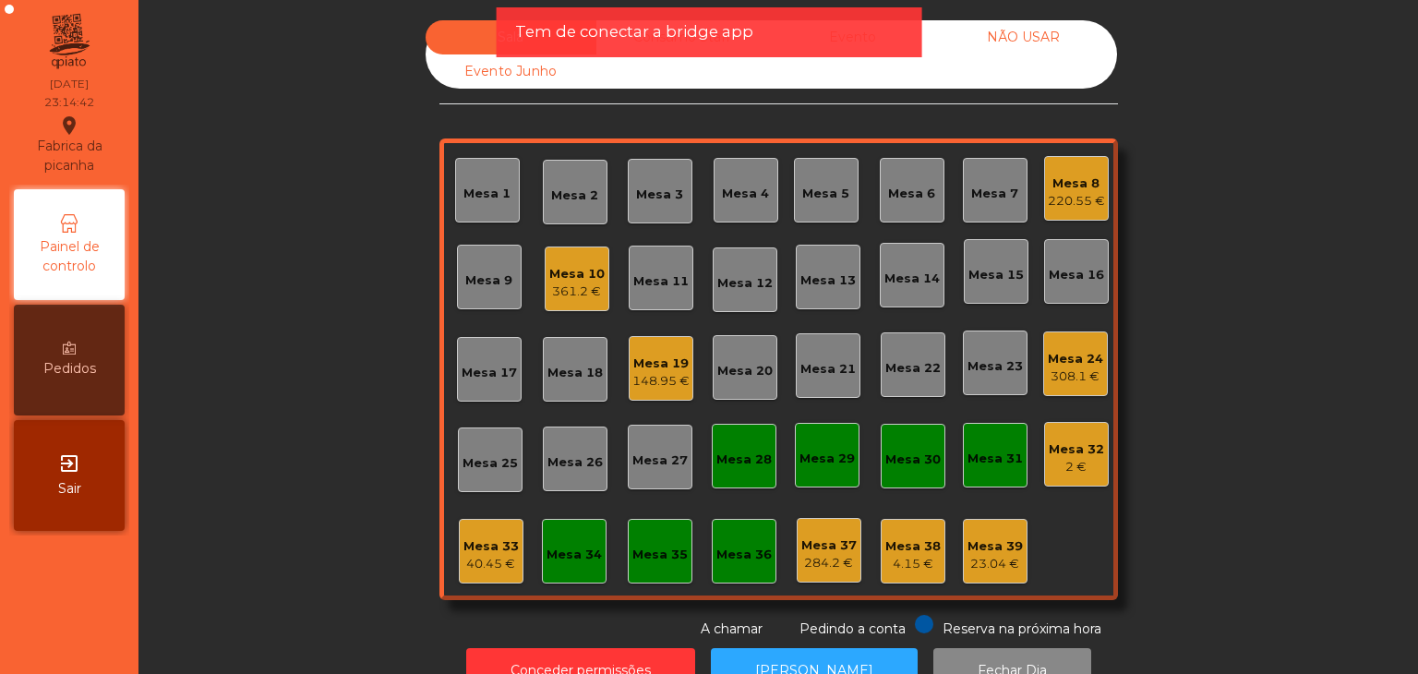
click at [54, 496] on div "exit_to_app Sair" at bounding box center [69, 475] width 111 height 111
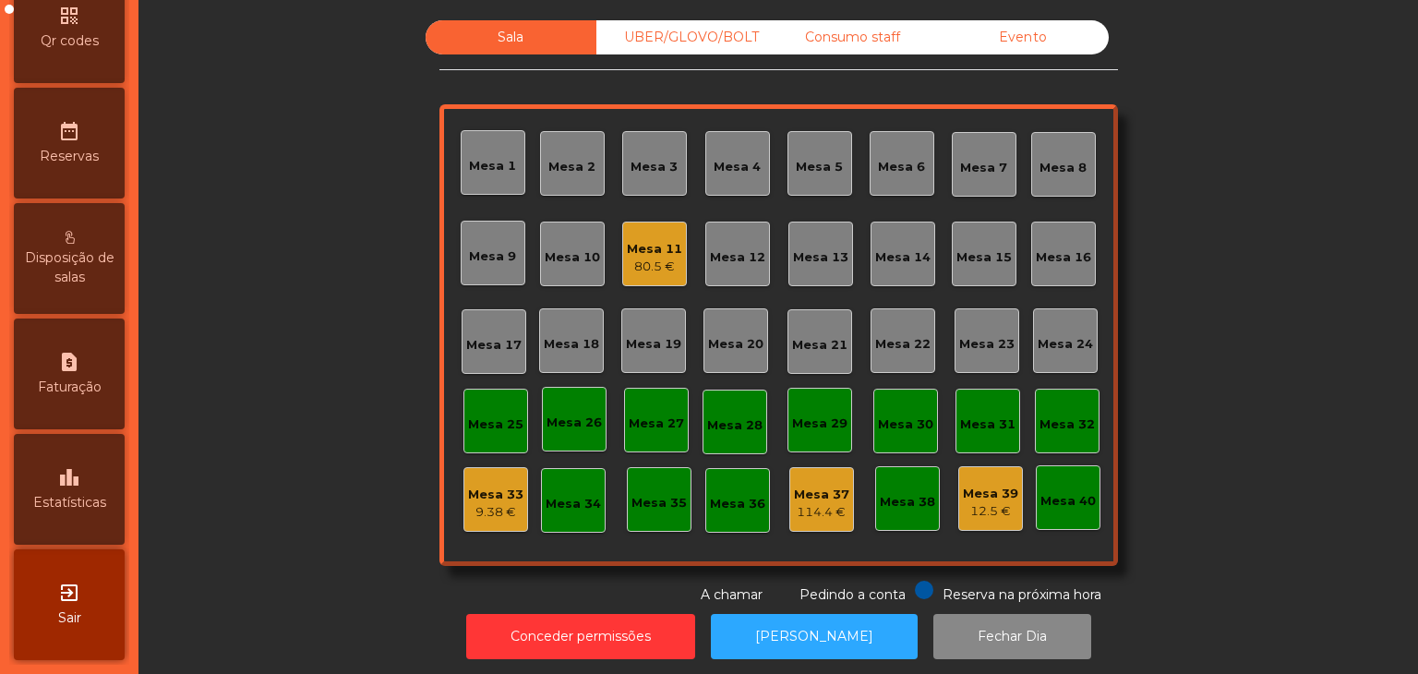
scroll to position [583, 0]
click at [115, 588] on div "exit_to_app Sair" at bounding box center [69, 604] width 111 height 111
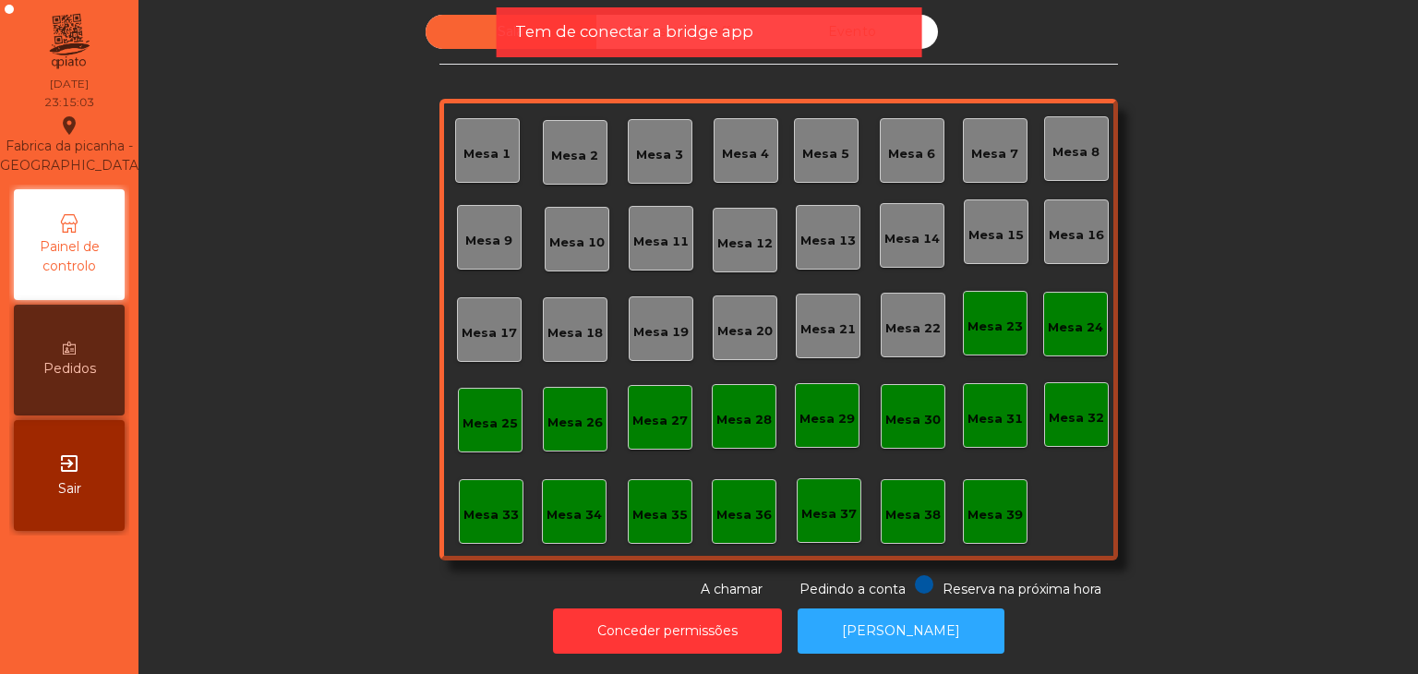
scroll to position [18, 0]
click at [621, 618] on button "Conceder permissões" at bounding box center [667, 631] width 229 height 45
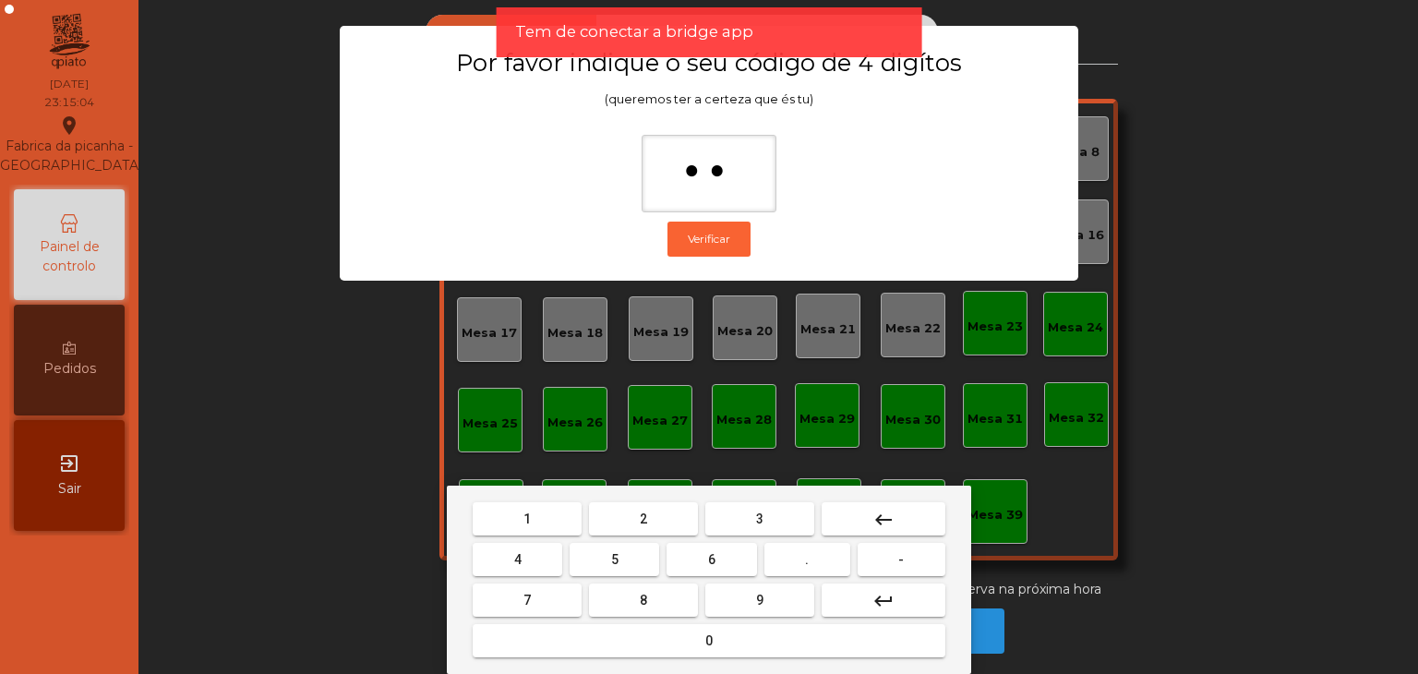
type input "***"
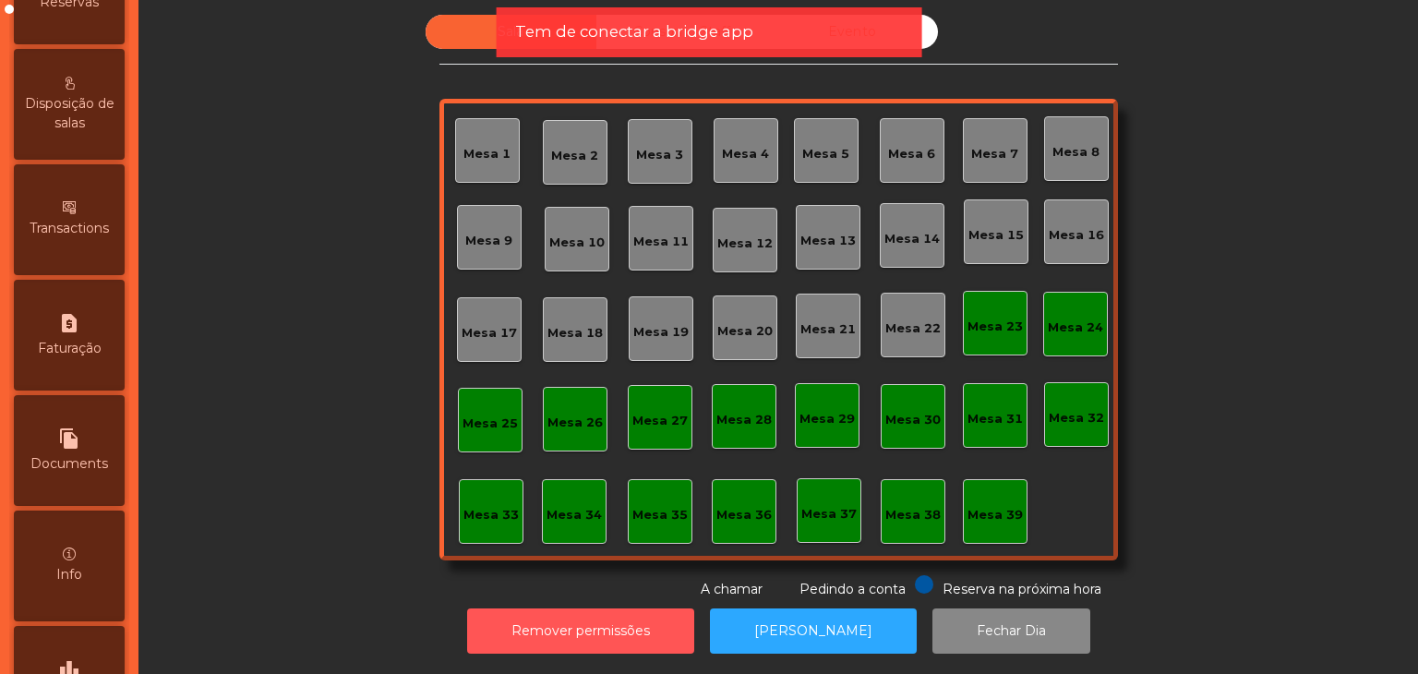
scroll to position [923, 0]
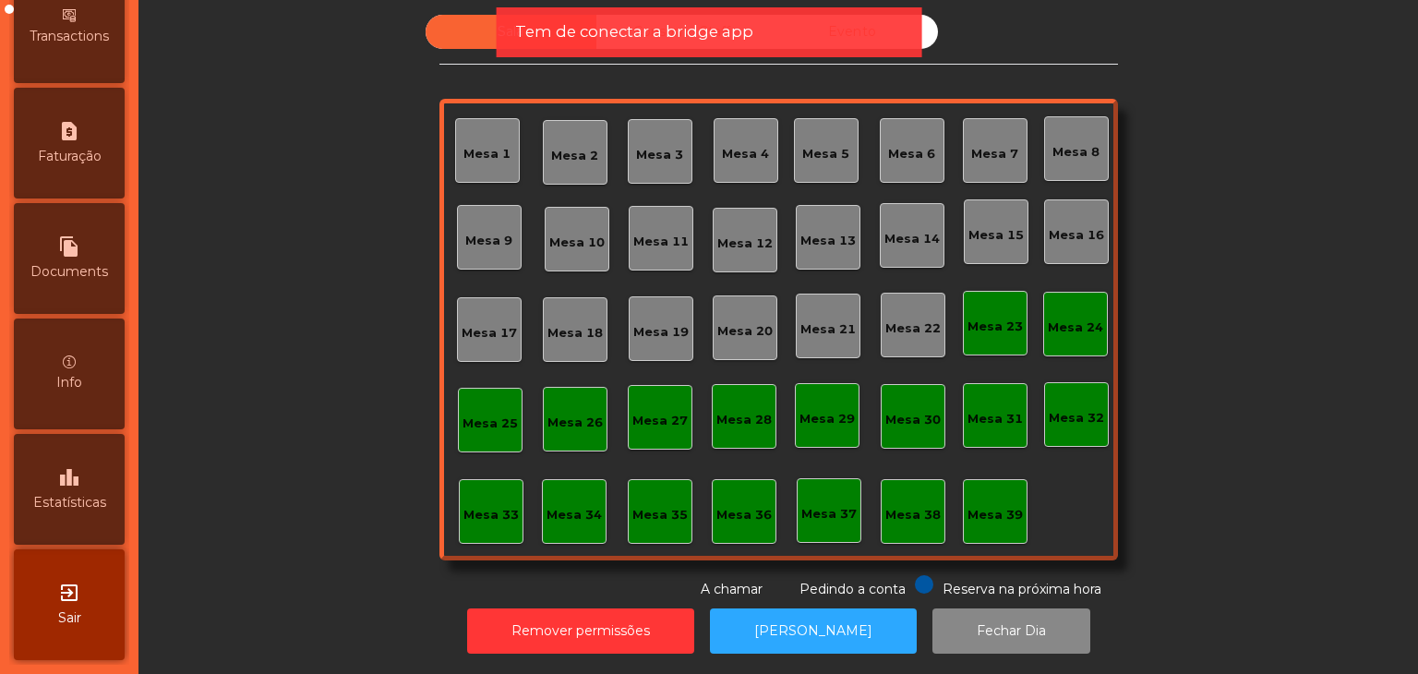
click at [62, 502] on span "Estatísticas" at bounding box center [69, 502] width 73 height 19
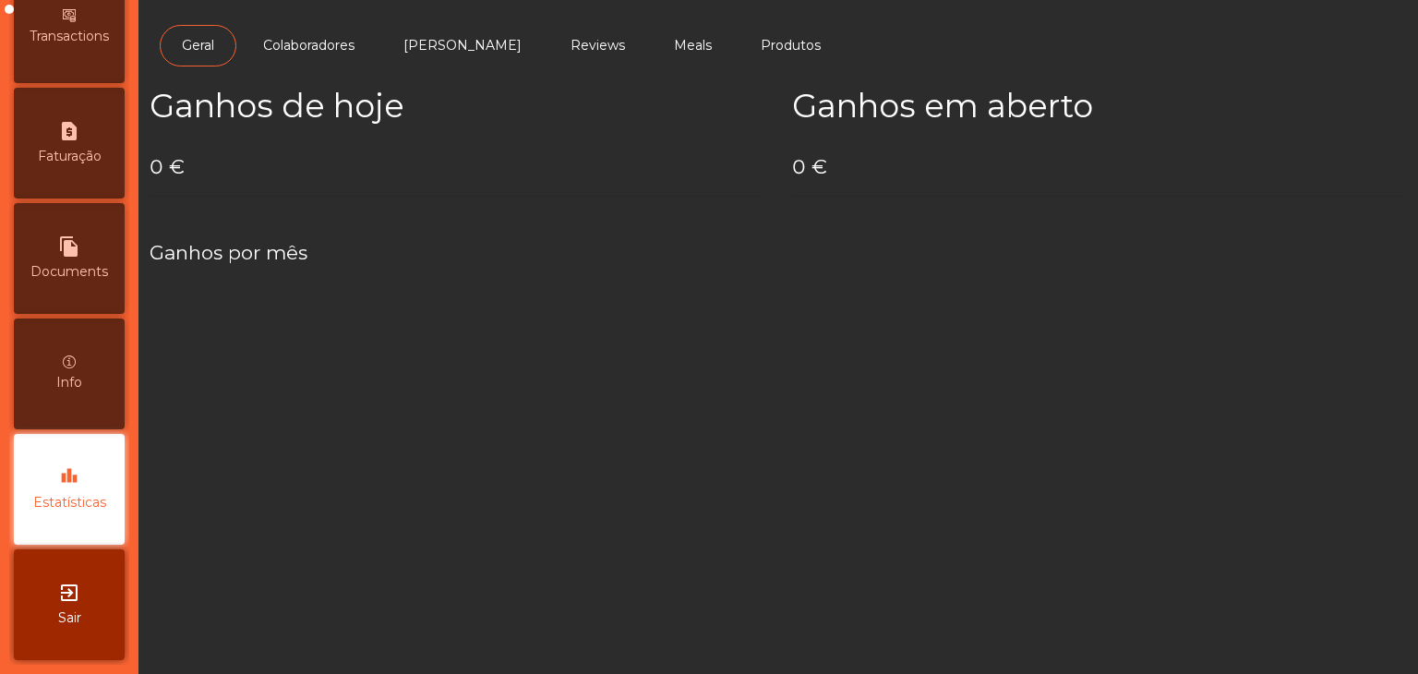
scroll to position [929, 0]
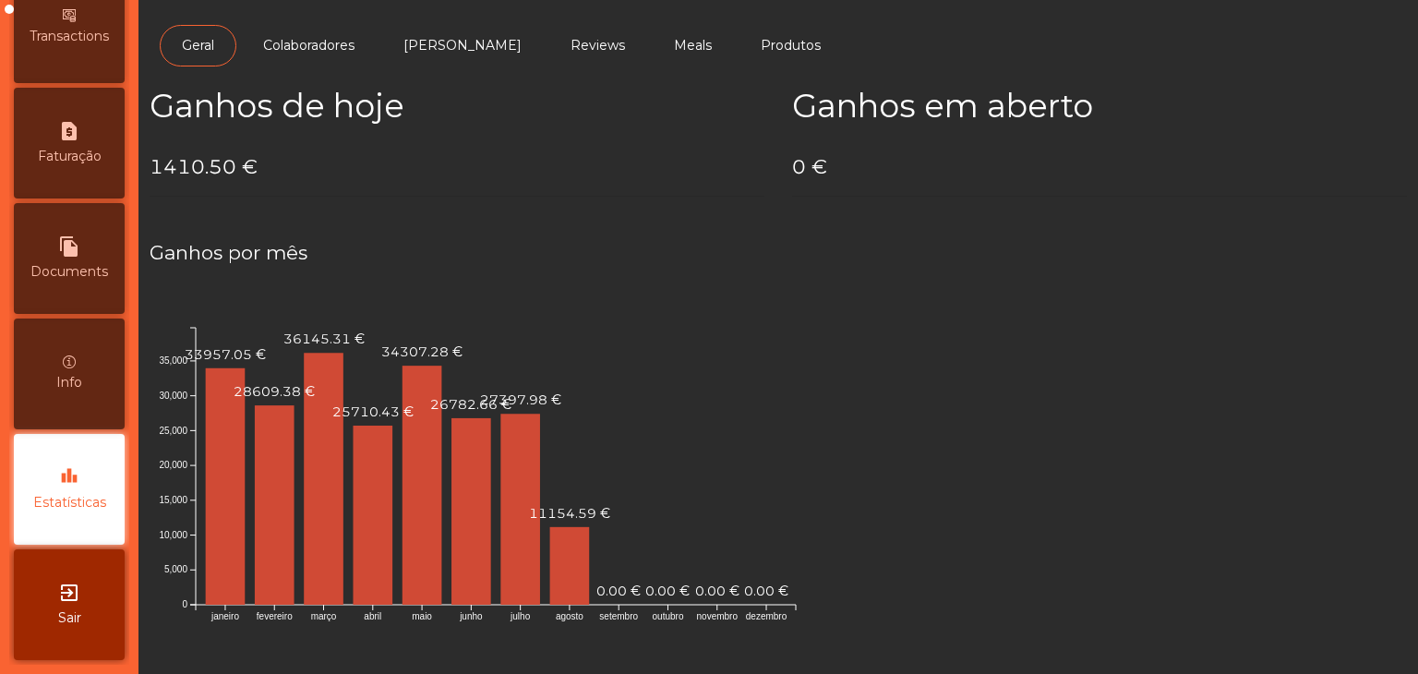
click at [23, 645] on div "exit_to_app Sair" at bounding box center [69, 604] width 111 height 111
